Goal: Task Accomplishment & Management: Manage account settings

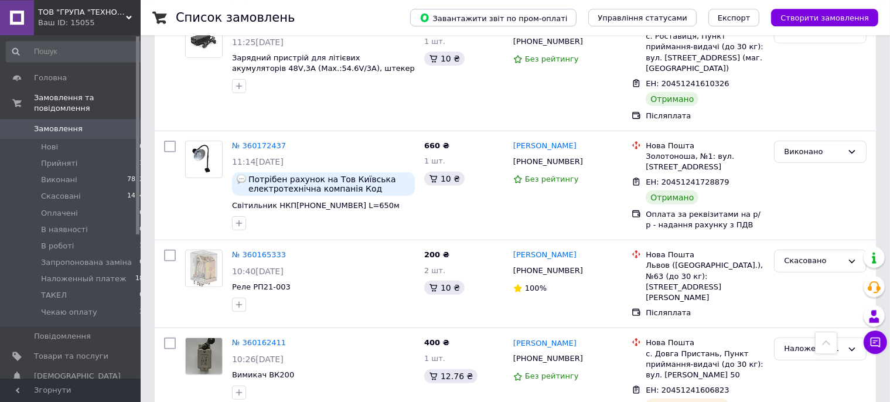
scroll to position [9344, 0]
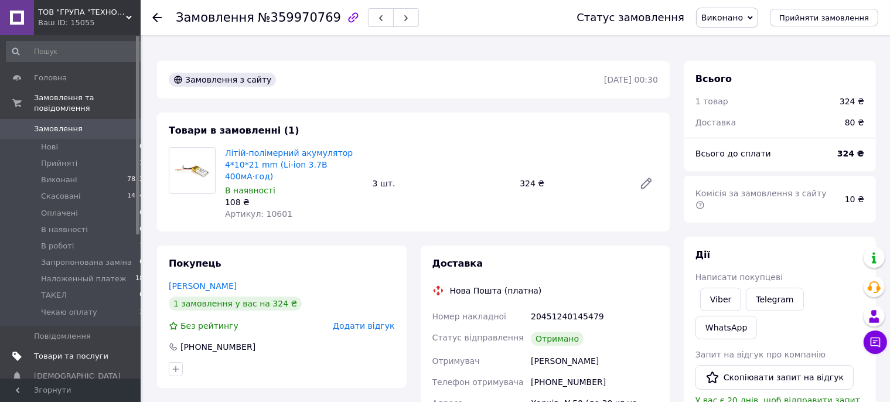
click at [55, 351] on span "Товари та послуги" at bounding box center [71, 356] width 74 height 11
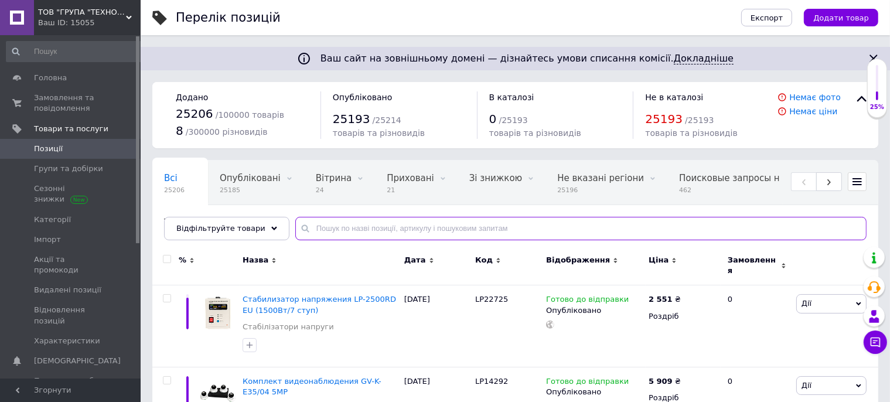
click at [317, 217] on input "text" at bounding box center [580, 228] width 571 height 23
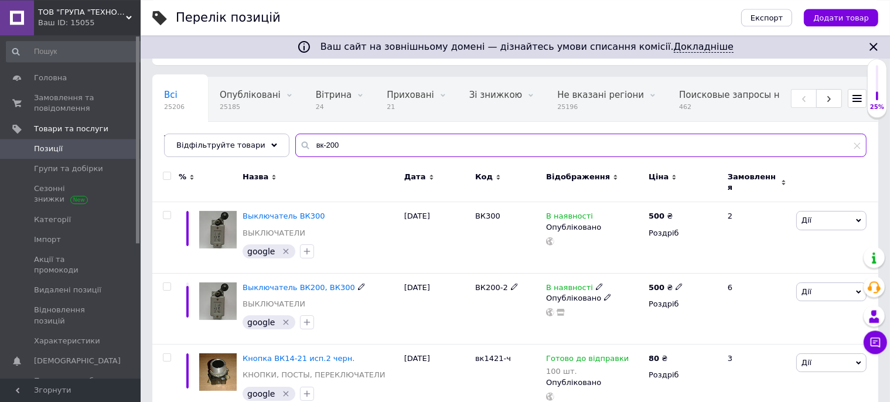
scroll to position [62, 0]
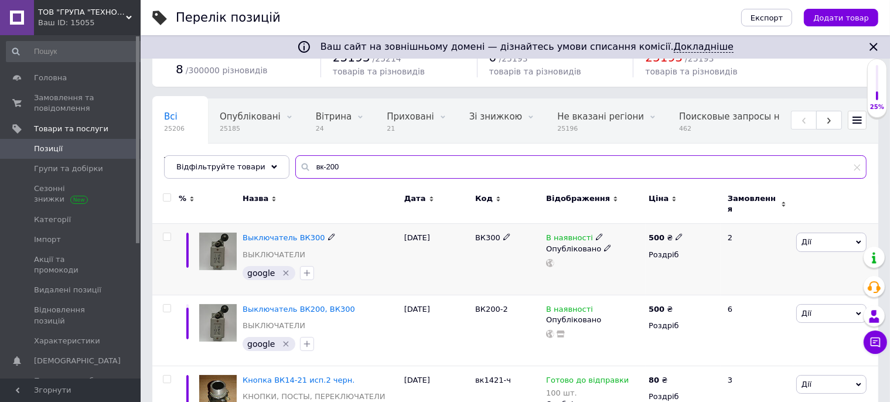
type input "вк-200"
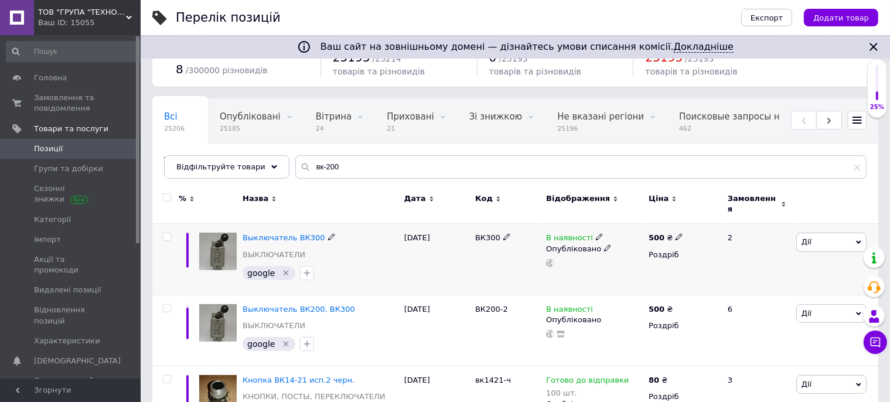
click at [676, 233] on icon at bounding box center [679, 236] width 7 height 7
click at [696, 213] on input "500" at bounding box center [733, 224] width 89 height 23
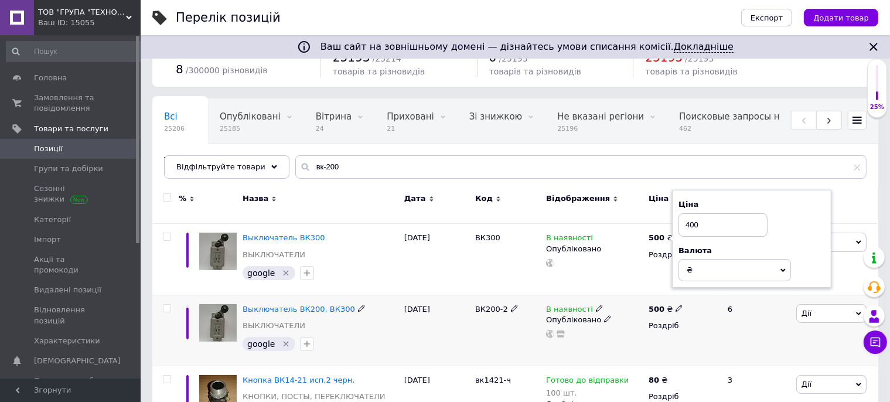
type input "400"
click at [690, 304] on div "500 ₴" at bounding box center [683, 309] width 69 height 11
click at [676, 305] on use at bounding box center [679, 308] width 6 height 6
click at [694, 284] on input "500" at bounding box center [733, 295] width 89 height 23
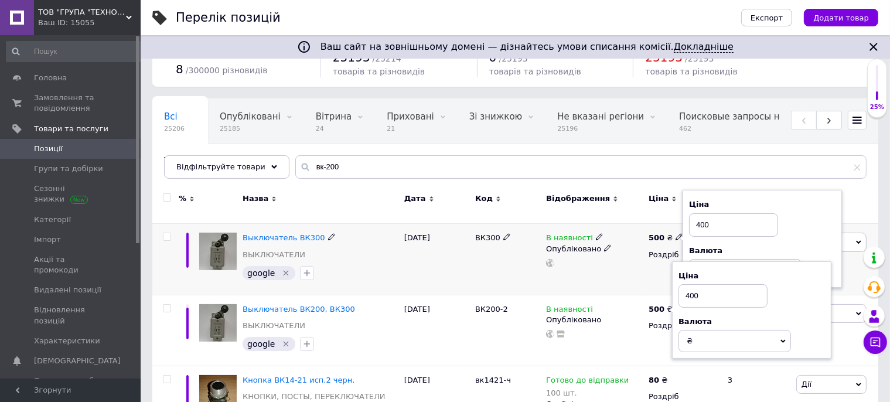
type input "400"
click at [631, 255] on div "В наявності Опубліковано" at bounding box center [594, 259] width 103 height 71
